Goal: Book appointment/travel/reservation

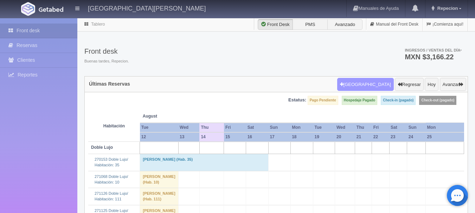
click at [367, 83] on button "Nueva Reserva" at bounding box center [365, 84] width 57 height 13
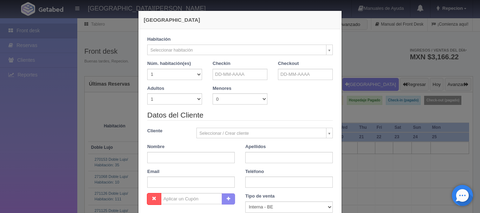
checkbox input "false"
click at [55, 158] on div "Nueva Reserva Verficando disponibilidad No hay disponibilidad en esta habitació…" at bounding box center [240, 106] width 480 height 213
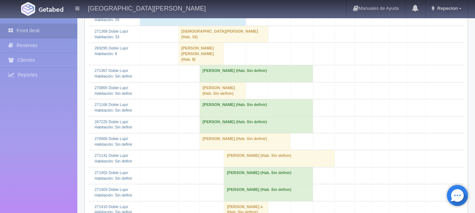
scroll to position [316, 0]
click at [213, 133] on td "Cristina Baldovinos Jimenez (Hab. Sin definir)" at bounding box center [256, 124] width 114 height 17
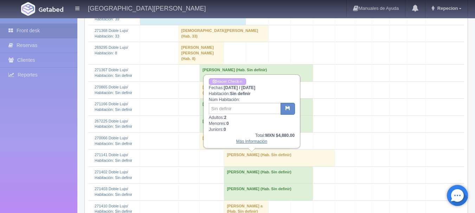
click at [256, 142] on link "Más Información" at bounding box center [251, 141] width 31 height 5
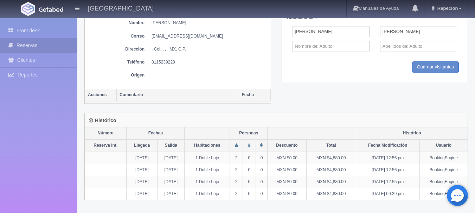
scroll to position [293, 0]
